Goal: Task Accomplishment & Management: Manage account settings

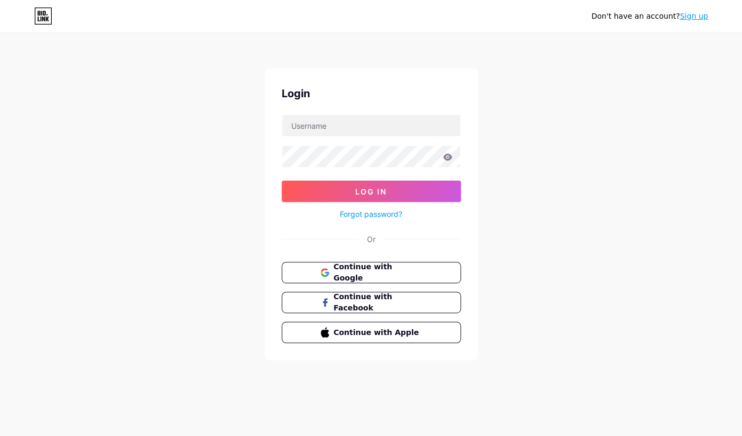
type input "olyfox"
click at [375, 124] on input "olyfox" at bounding box center [371, 125] width 178 height 21
click at [378, 191] on span "Log In" at bounding box center [370, 191] width 31 height 9
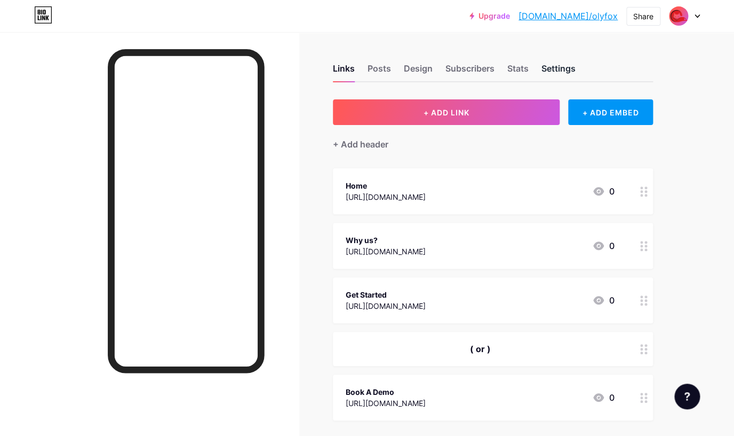
click at [568, 69] on div "Settings" at bounding box center [559, 71] width 34 height 19
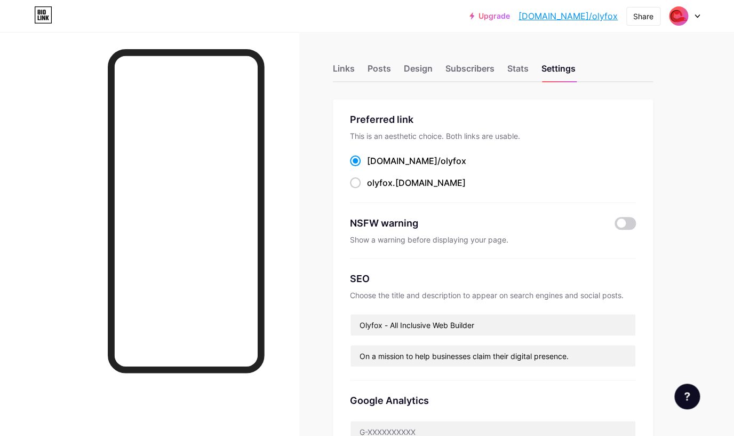
scroll to position [94, 0]
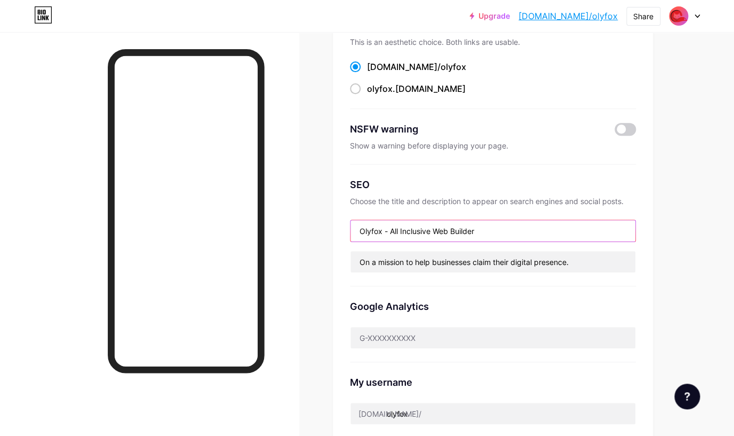
drag, startPoint x: 391, startPoint y: 229, endPoint x: 495, endPoint y: 232, distance: 103.6
click at [495, 232] on input "Olyfox - All Inclusive Web Builder" at bounding box center [493, 230] width 285 height 21
type input "Olyfox - Full Service Marketing Agency"
click at [337, 230] on div "Preferred link This is an aesthetic choice. Both links are usable. [DOMAIN_NAME…" at bounding box center [493, 242] width 320 height 474
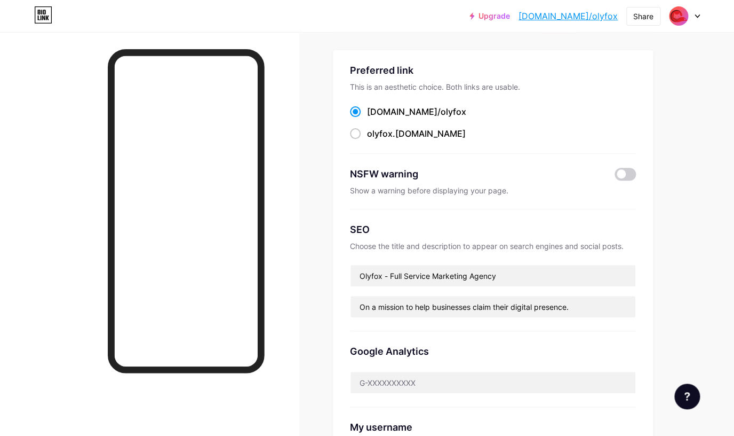
scroll to position [0, 0]
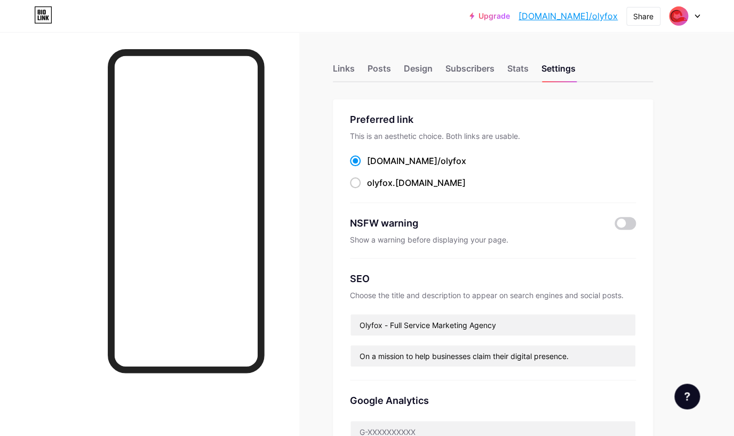
click at [587, 18] on link "[DOMAIN_NAME]/olyfox" at bounding box center [568, 16] width 99 height 13
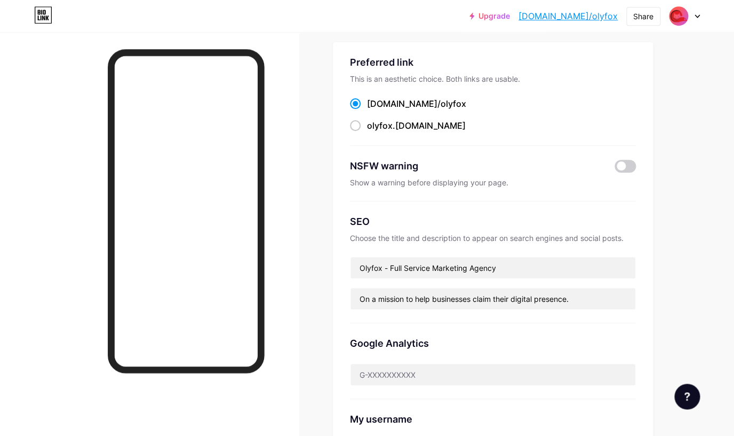
scroll to position [34, 0]
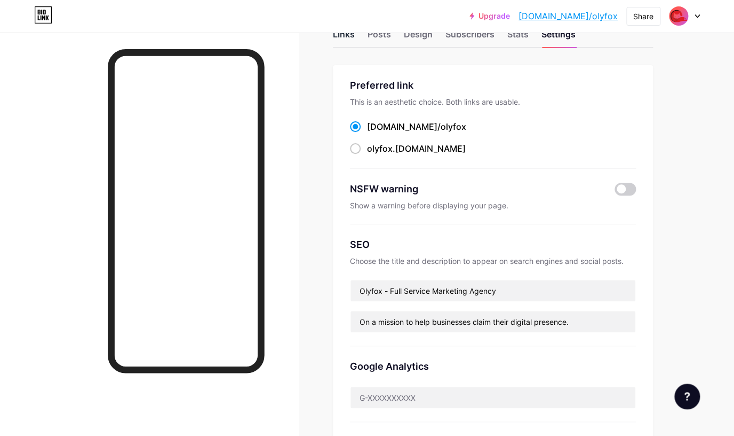
click at [339, 39] on div "Links" at bounding box center [344, 37] width 22 height 19
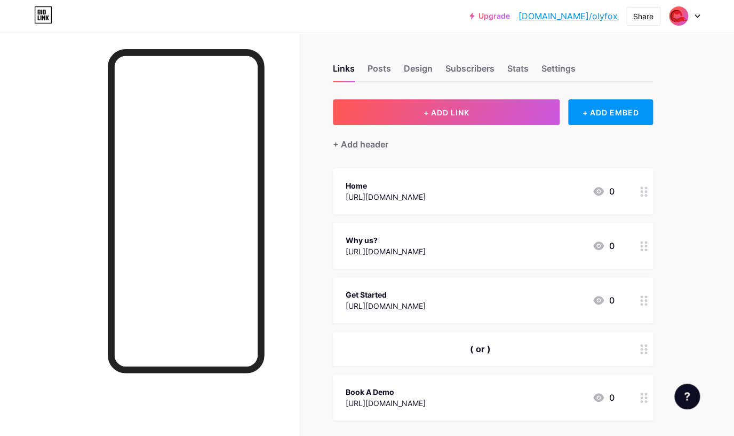
click at [433, 198] on div "Home [URL][DOMAIN_NAME] 0" at bounding box center [480, 191] width 269 height 25
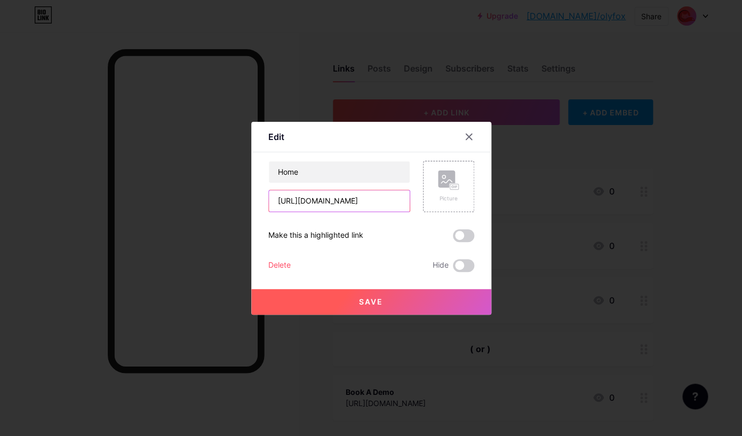
click at [338, 203] on input "[URL][DOMAIN_NAME]" at bounding box center [339, 200] width 141 height 21
click at [346, 203] on input "[URL][DOMAIN_NAME]" at bounding box center [339, 200] width 141 height 21
click at [466, 132] on div at bounding box center [469, 136] width 19 height 19
